Goal: Browse casually: Explore the website without a specific task or goal

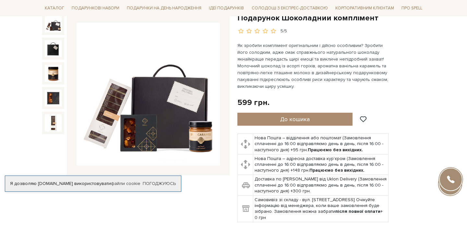
scroll to position [73, 0]
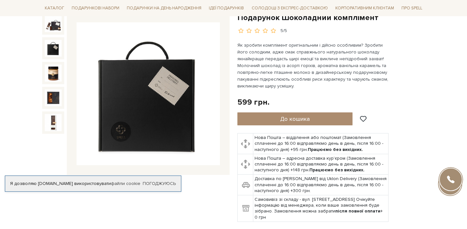
click at [57, 60] on div at bounding box center [53, 89] width 22 height 152
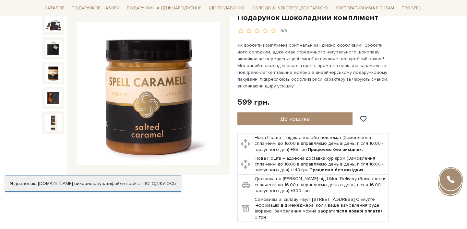
click at [58, 72] on img at bounding box center [53, 73] width 17 height 17
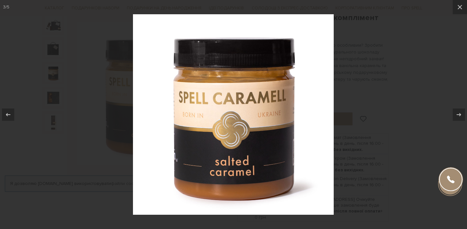
click at [49, 103] on div at bounding box center [233, 114] width 467 height 229
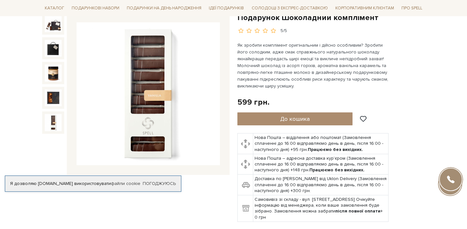
click at [55, 116] on img at bounding box center [53, 122] width 17 height 17
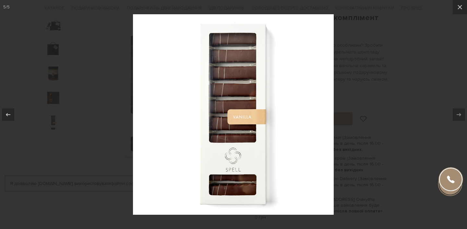
click at [357, 61] on div at bounding box center [233, 114] width 467 height 229
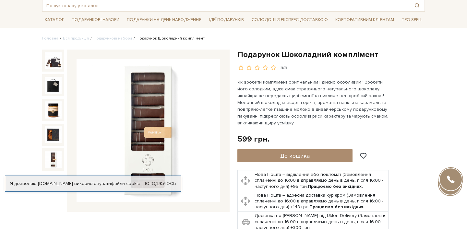
scroll to position [36, 0]
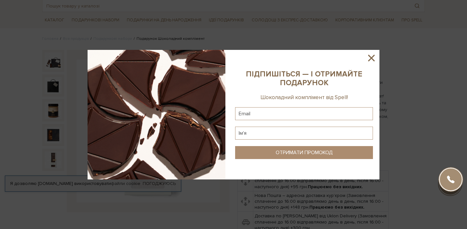
click at [376, 54] on icon at bounding box center [371, 58] width 11 height 11
